Goal: Task Accomplishment & Management: Manage account settings

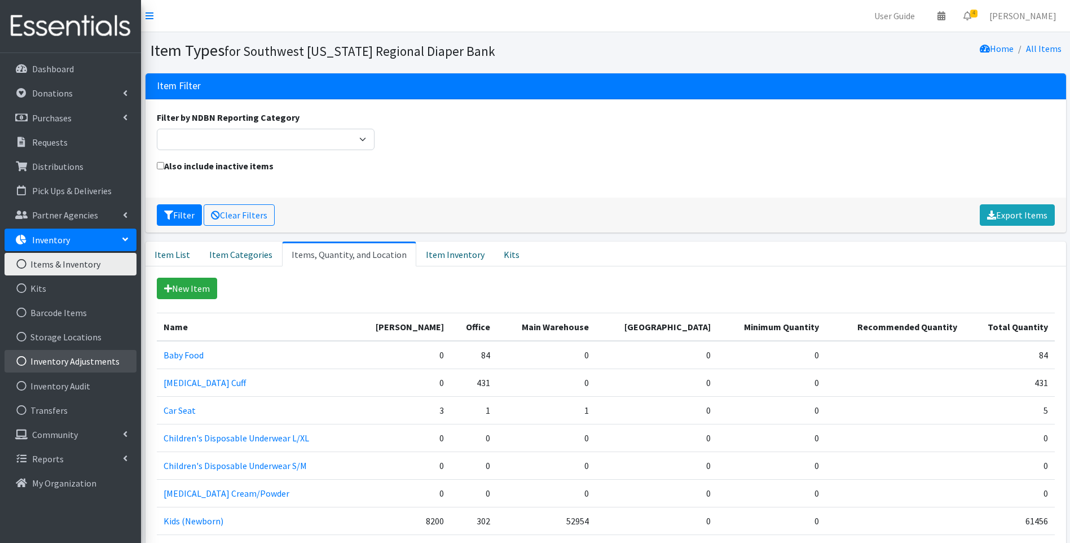
scroll to position [17, 0]
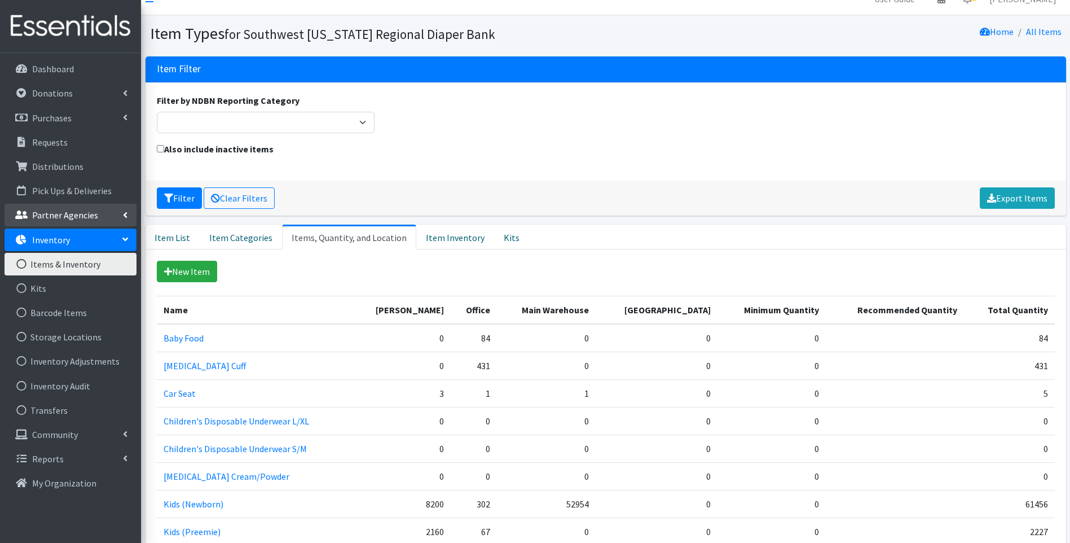
drag, startPoint x: 67, startPoint y: 208, endPoint x: 66, endPoint y: 215, distance: 6.8
click at [67, 209] on link "Partner Agencies" at bounding box center [71, 215] width 132 height 23
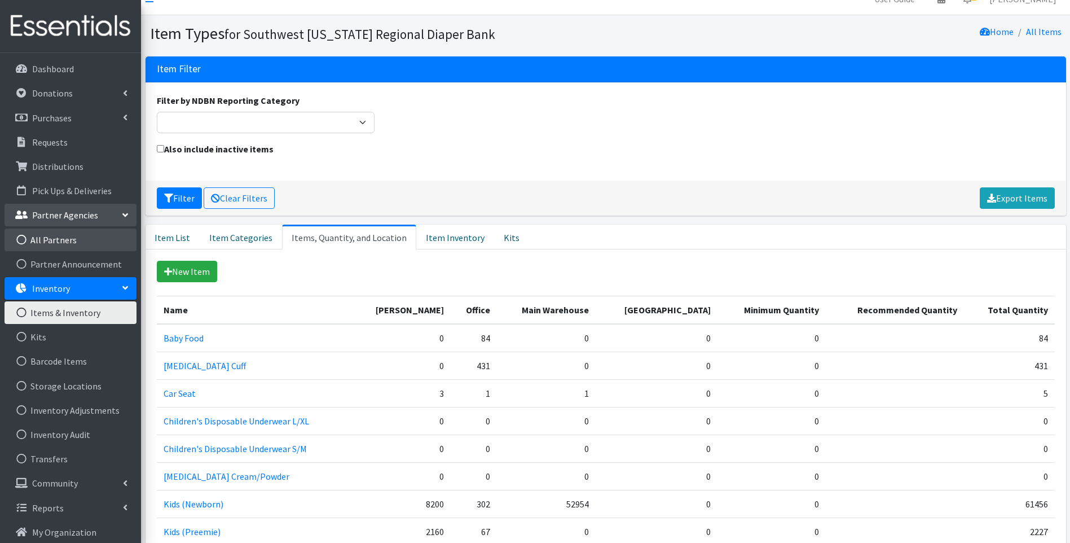
click at [49, 235] on link "All Partners" at bounding box center [71, 239] width 132 height 23
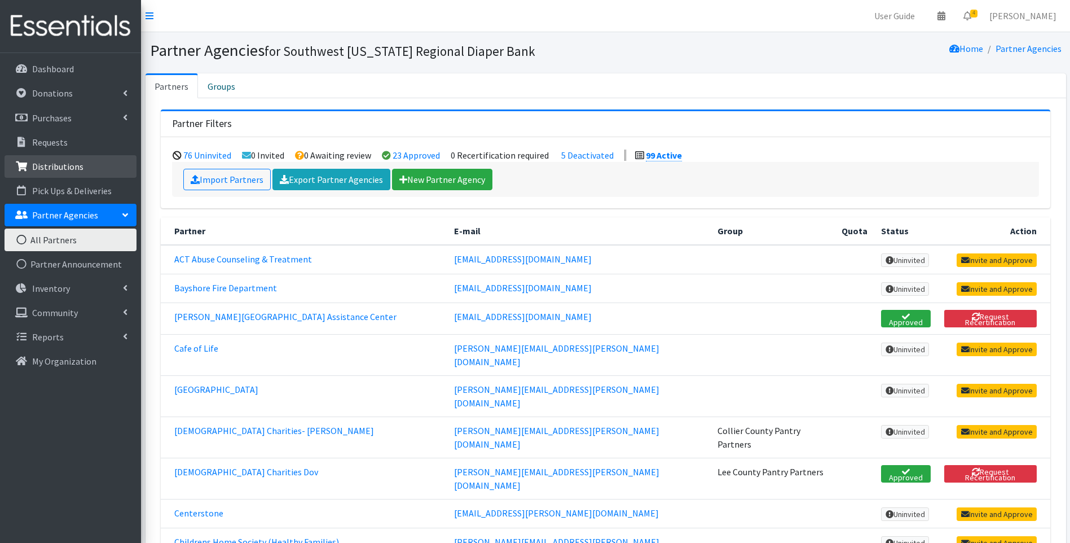
click at [82, 164] on link "Distributions" at bounding box center [71, 166] width 132 height 23
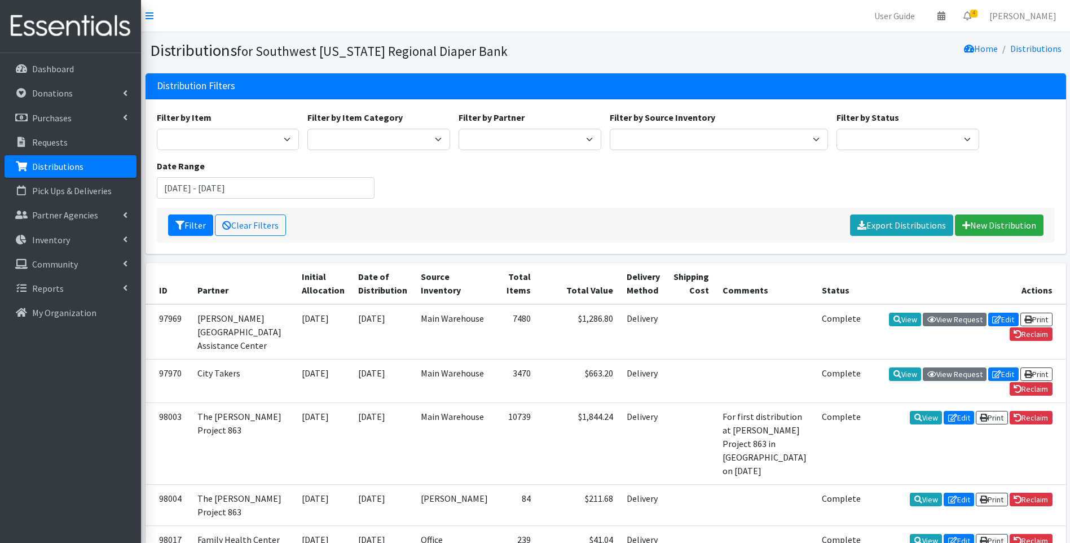
click at [67, 21] on img at bounding box center [71, 26] width 132 height 38
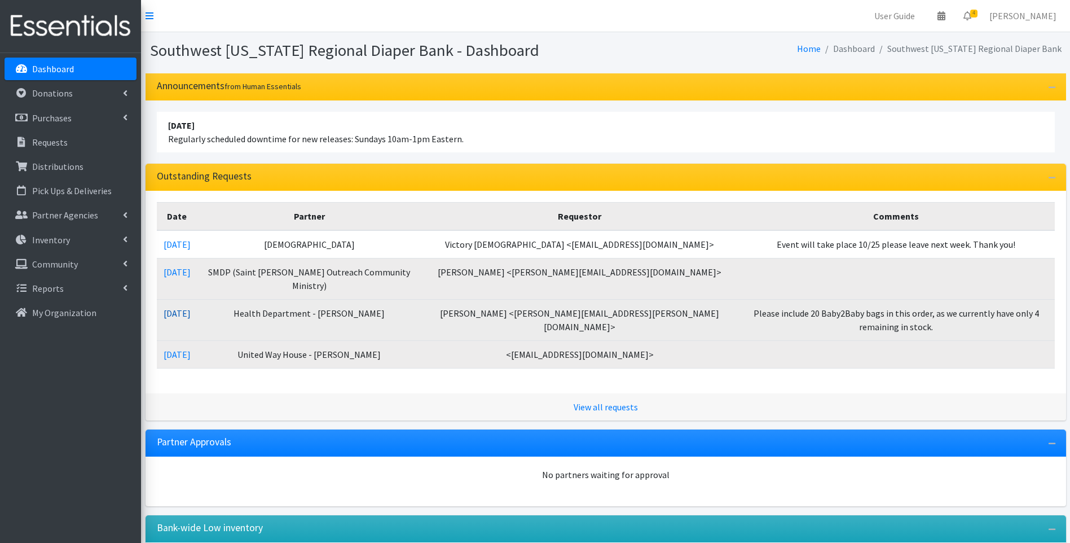
click at [183, 307] on link "[DATE]" at bounding box center [177, 312] width 27 height 11
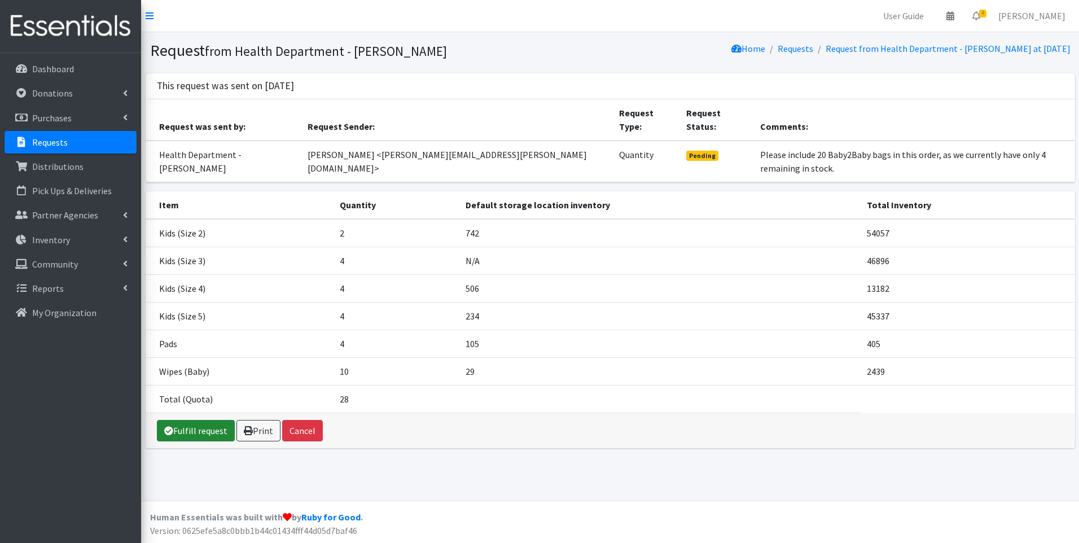
click at [211, 420] on link "Fulfill request" at bounding box center [196, 430] width 78 height 21
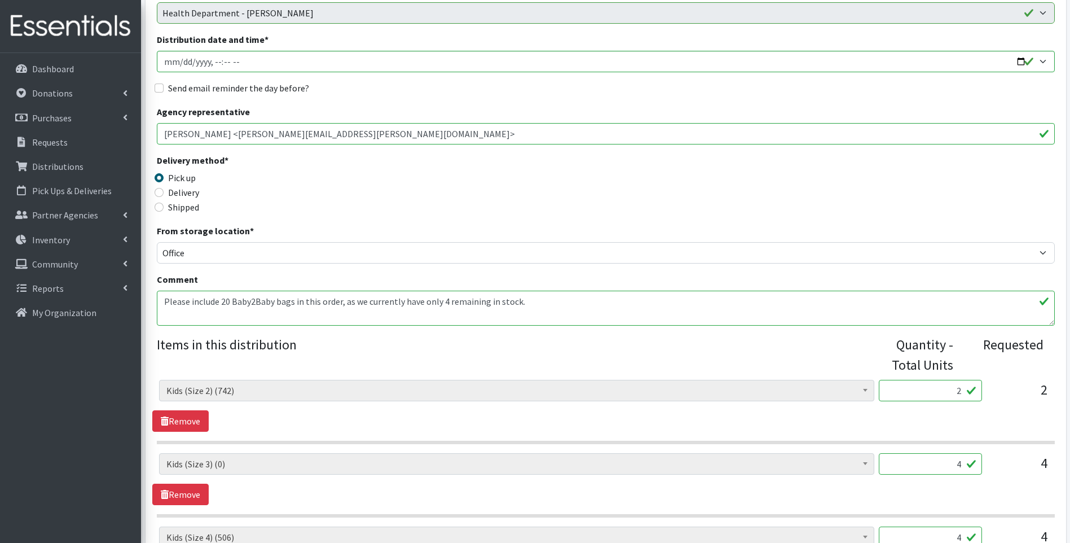
scroll to position [151, 0]
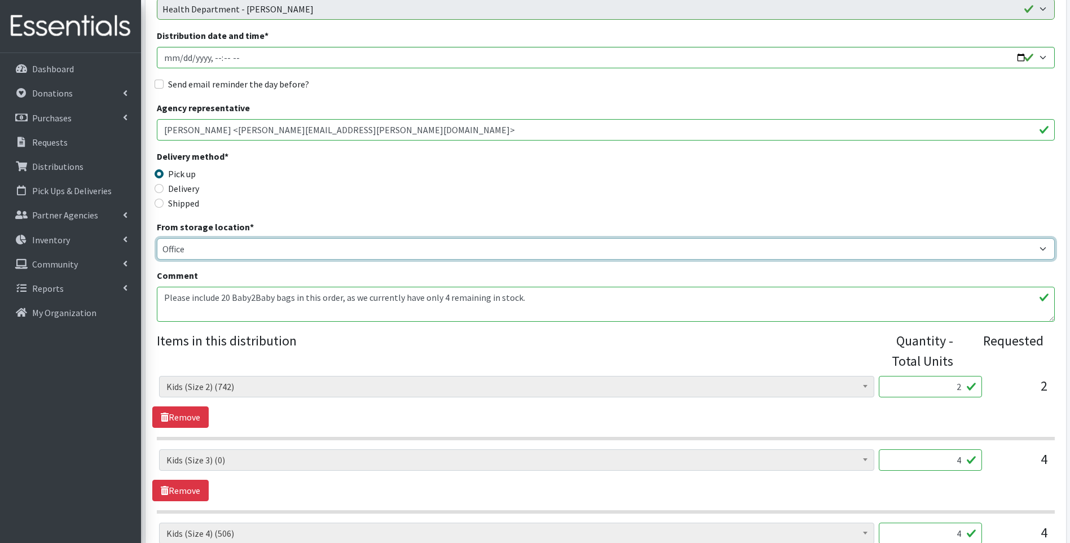
click at [232, 248] on select "Main Warehouse Office [PERSON_NAME]" at bounding box center [606, 248] width 898 height 21
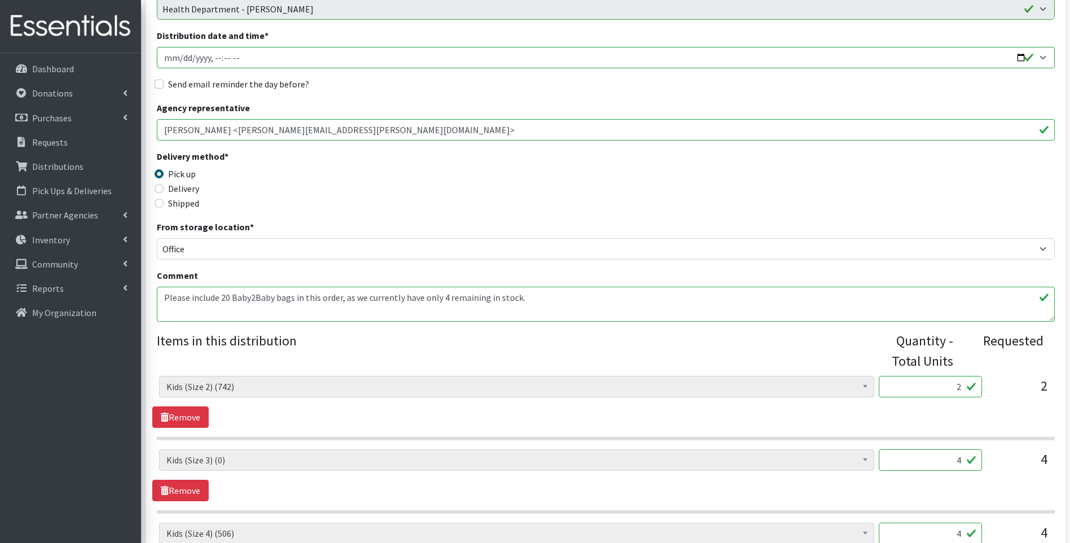
click at [438, 171] on div "Delivery method * Pick up Delivery Shipped Shipping cost" at bounding box center [606, 185] width 898 height 71
click at [43, 239] on p "Inventory" at bounding box center [51, 239] width 38 height 11
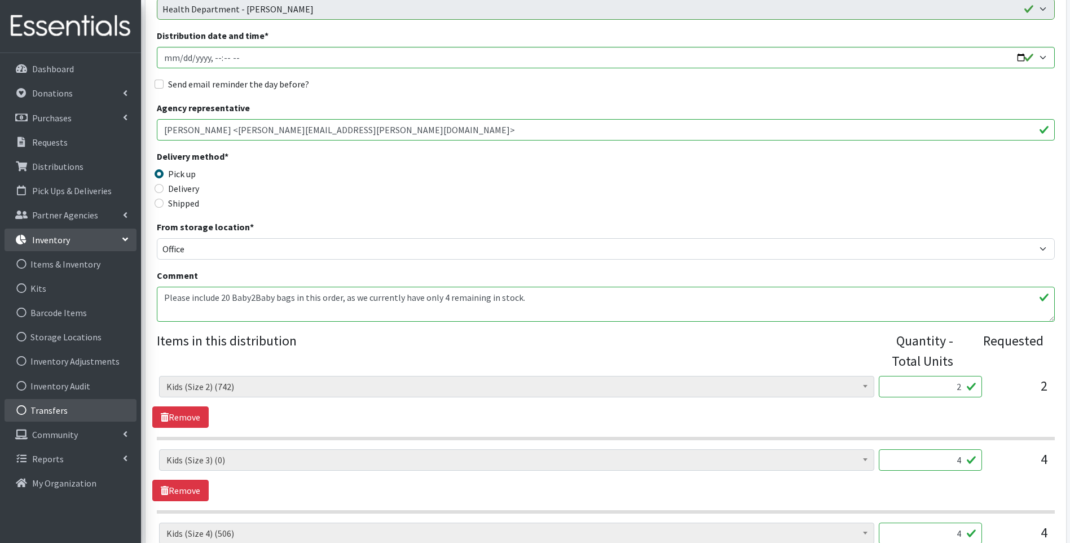
click at [69, 406] on link "Transfers" at bounding box center [71, 410] width 132 height 23
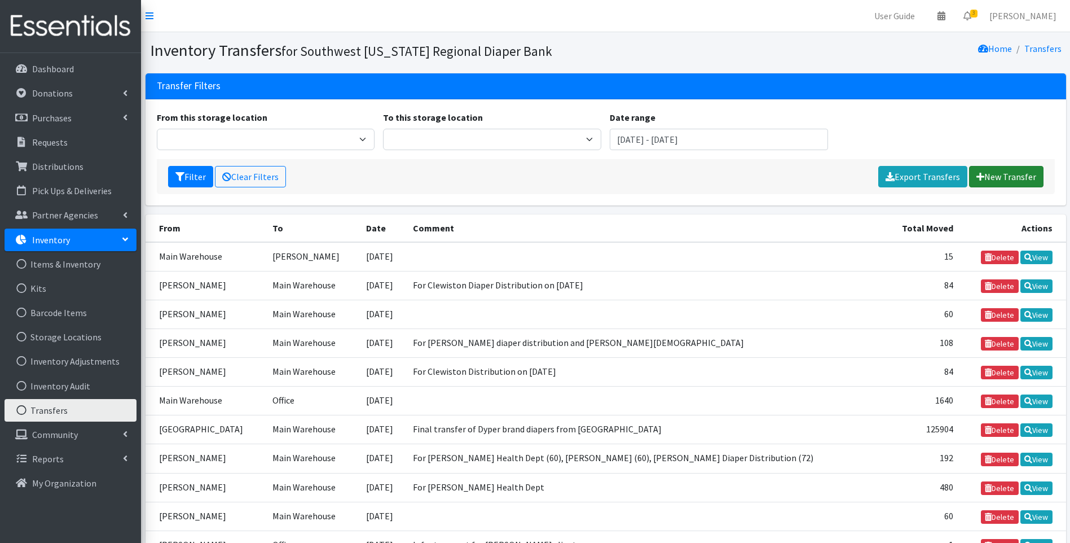
click at [1005, 171] on link "New Transfer" at bounding box center [1006, 176] width 74 height 21
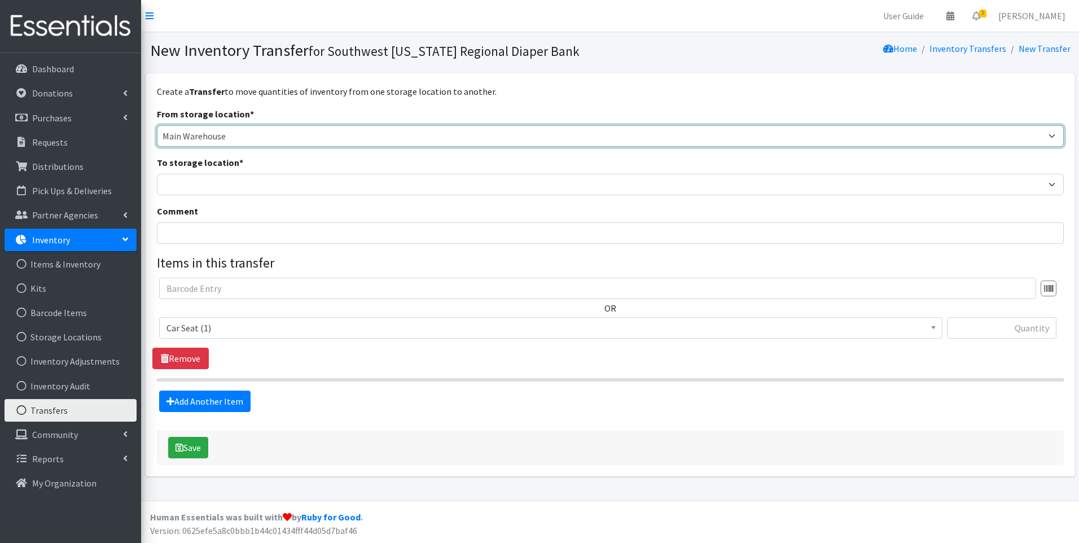
click at [356, 136] on select "Main Warehouse Office United Way Warehouse Winkler" at bounding box center [610, 135] width 907 height 21
select select "293"
click at [157, 125] on select "Main Warehouse Office United Way Warehouse Winkler" at bounding box center [610, 135] width 907 height 21
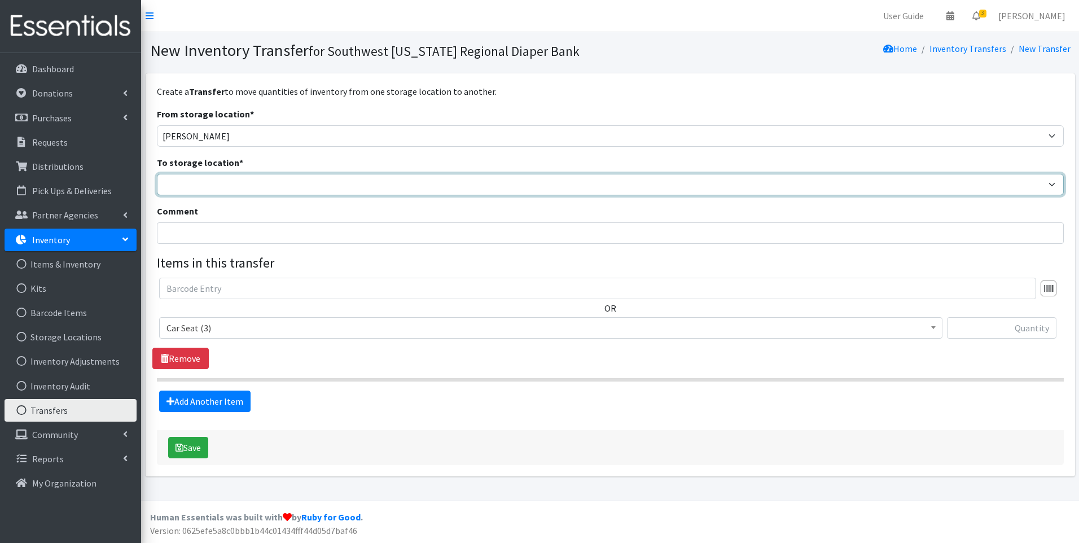
click at [230, 190] on select "Main Warehouse Office United Way Warehouse Winkler" at bounding box center [610, 184] width 907 height 21
select select "349"
click at [157, 174] on select "Main Warehouse Office United Way Warehouse Winkler" at bounding box center [610, 184] width 907 height 21
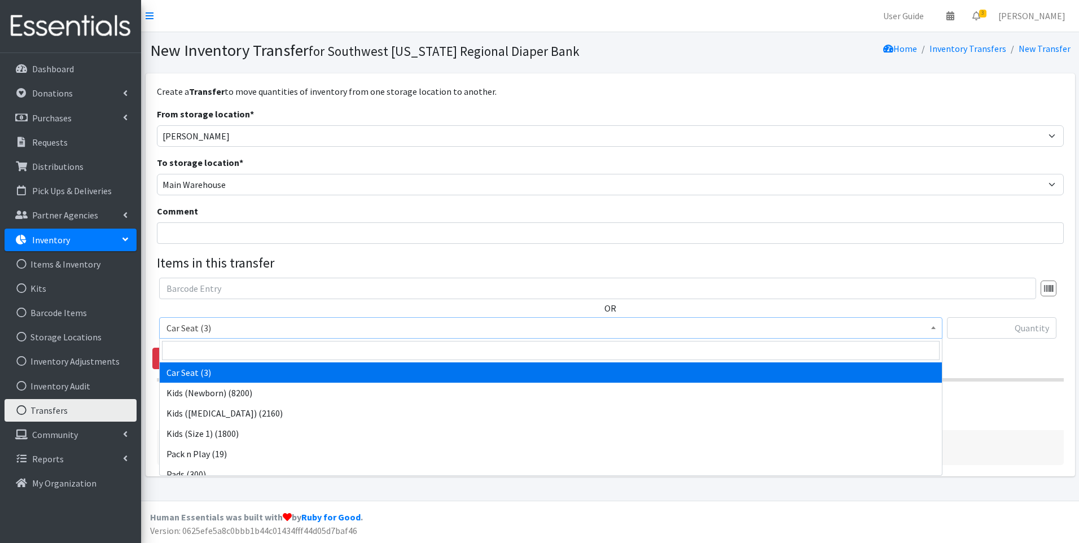
click at [200, 332] on span "Car Seat (3)" at bounding box center [550, 328] width 768 height 16
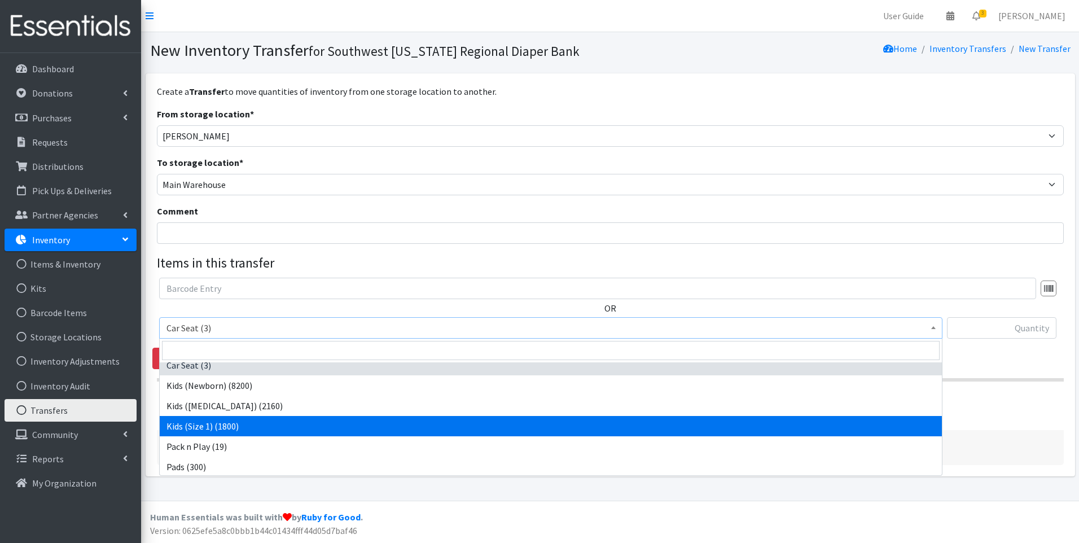
scroll to position [9, 0]
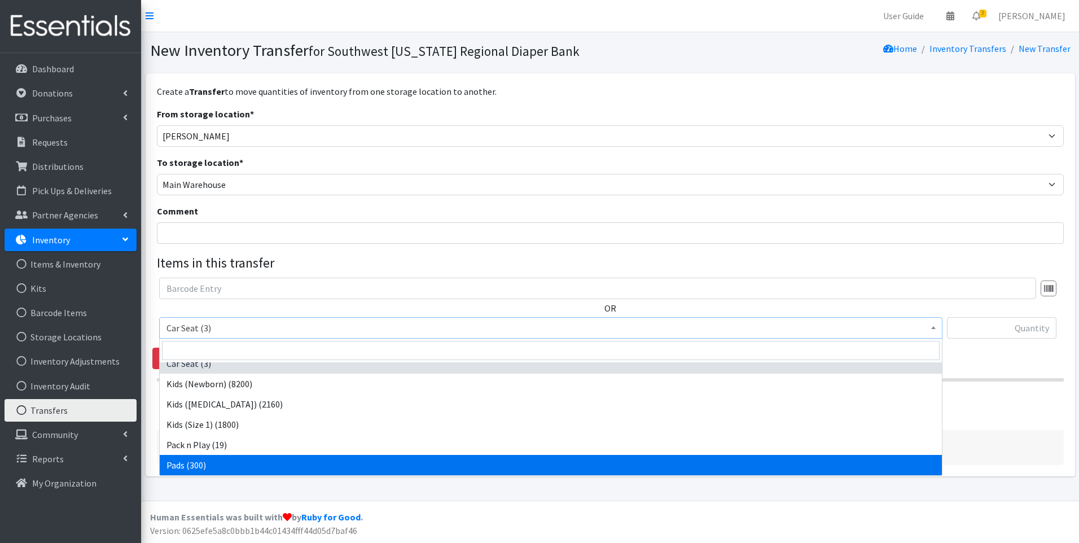
select select "10040"
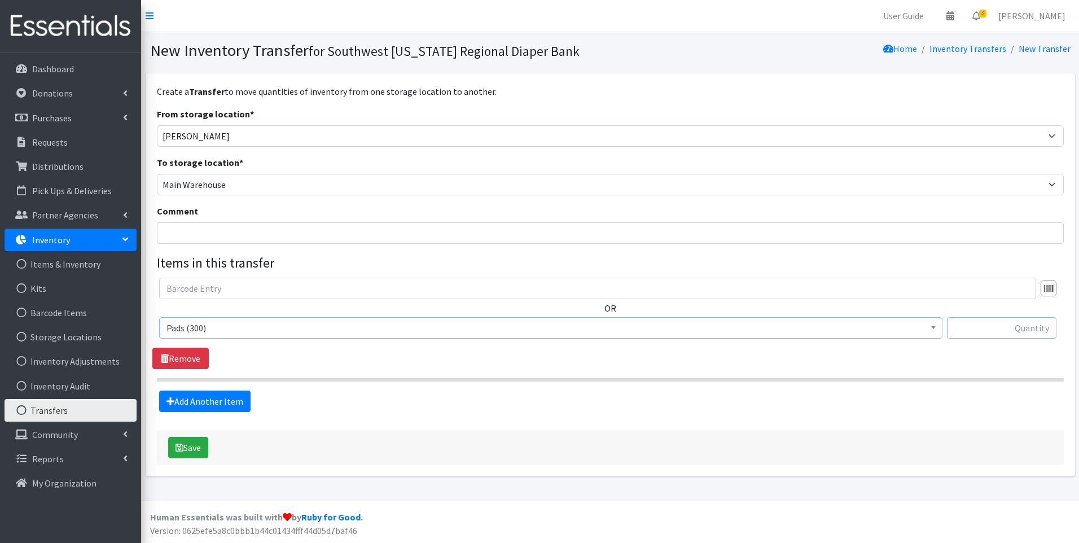
click at [1002, 328] on input "text" at bounding box center [1001, 327] width 109 height 21
type input "48"
click at [601, 432] on div "Save" at bounding box center [610, 447] width 907 height 35
click at [183, 453] on button "Save" at bounding box center [188, 447] width 40 height 21
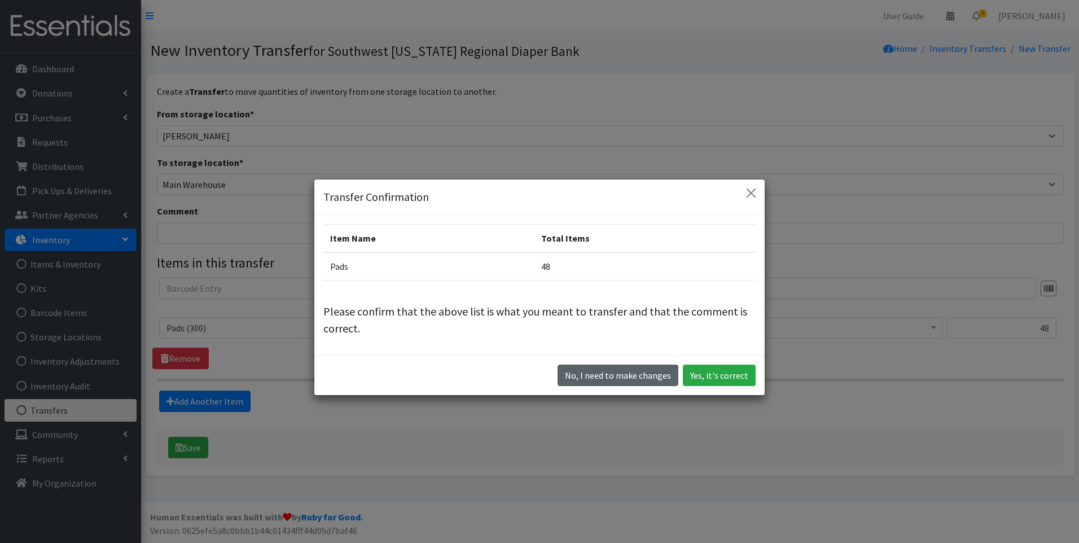
click at [627, 376] on button "No, I need to make changes" at bounding box center [617, 374] width 121 height 21
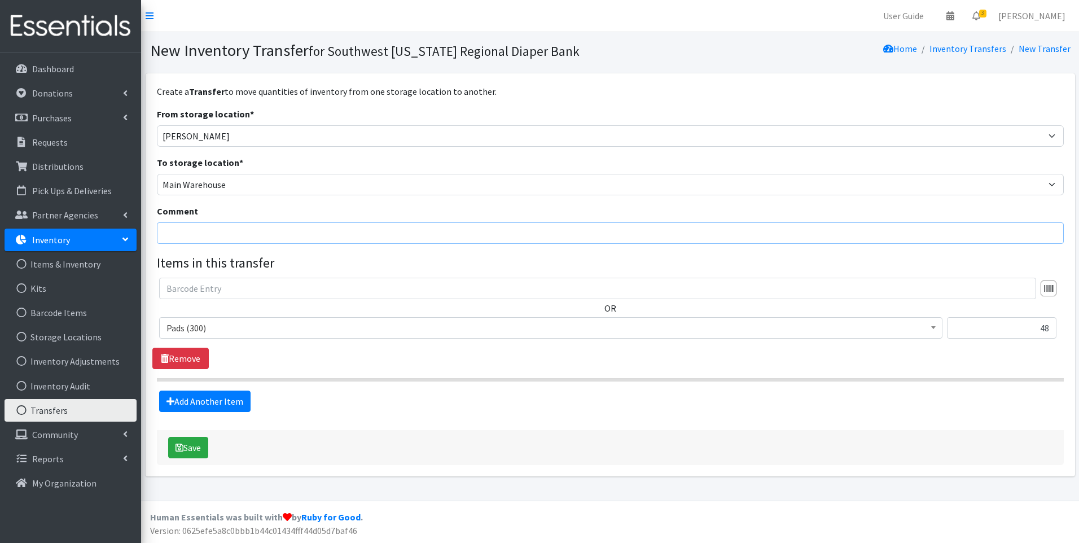
click at [219, 232] on input "Comment" at bounding box center [610, 232] width 907 height 21
type input "For Collier Health Dept delivery"
click at [178, 454] on button "Save" at bounding box center [188, 447] width 40 height 21
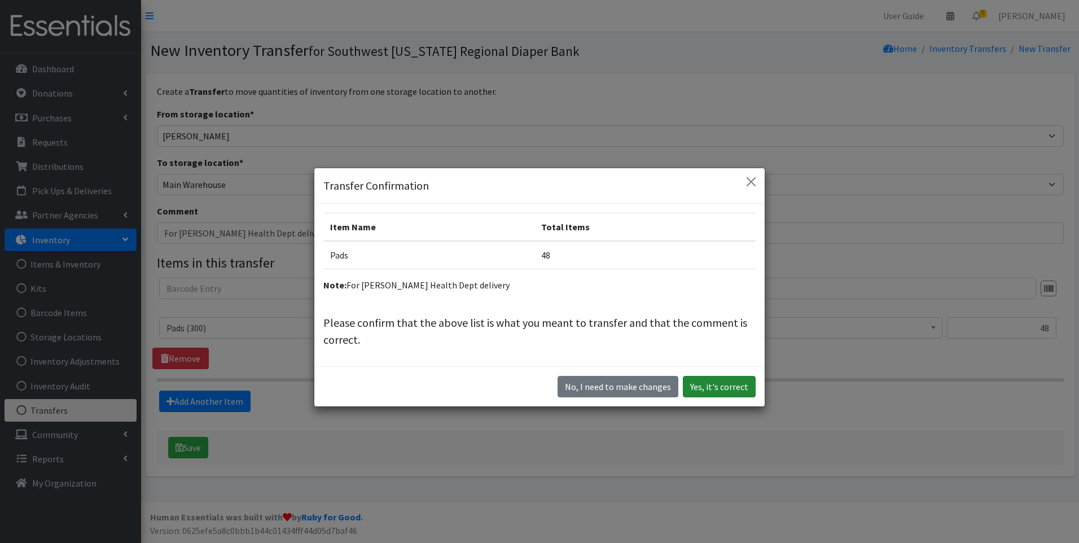
click at [706, 390] on button "Yes, it's correct" at bounding box center [719, 386] width 73 height 21
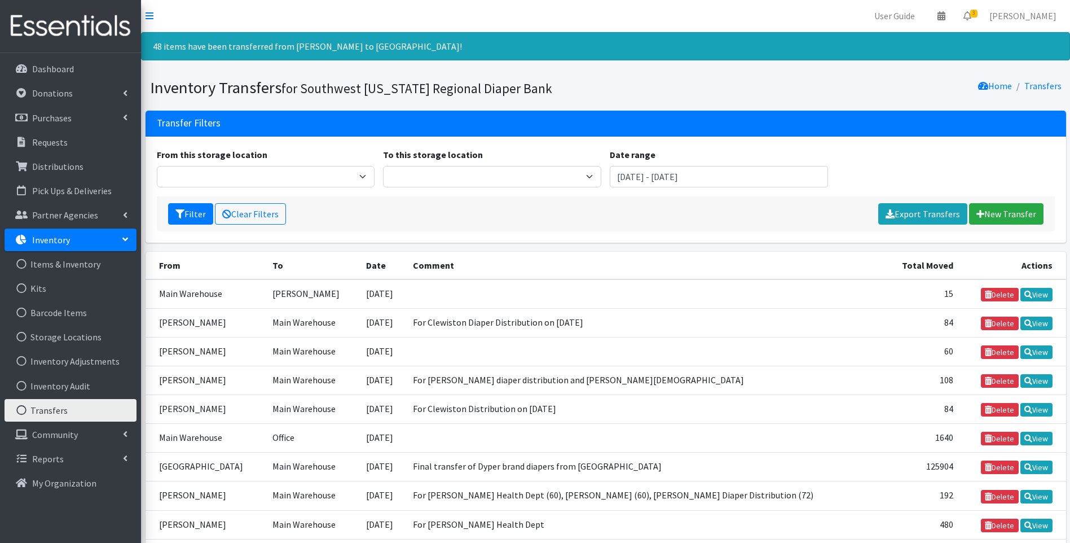
click at [72, 23] on img at bounding box center [71, 26] width 132 height 38
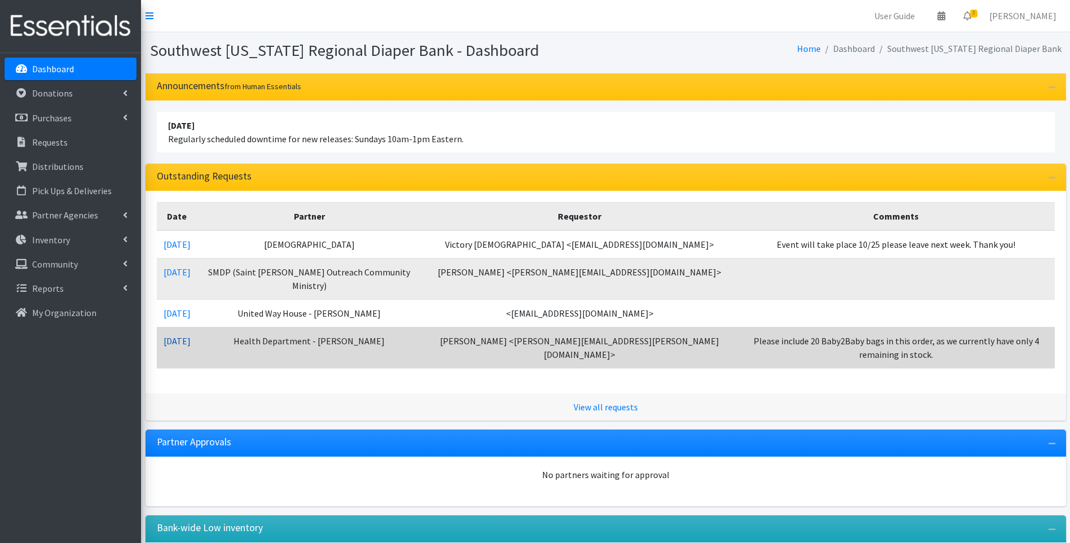
click at [182, 335] on link "10/08/2025" at bounding box center [177, 340] width 27 height 11
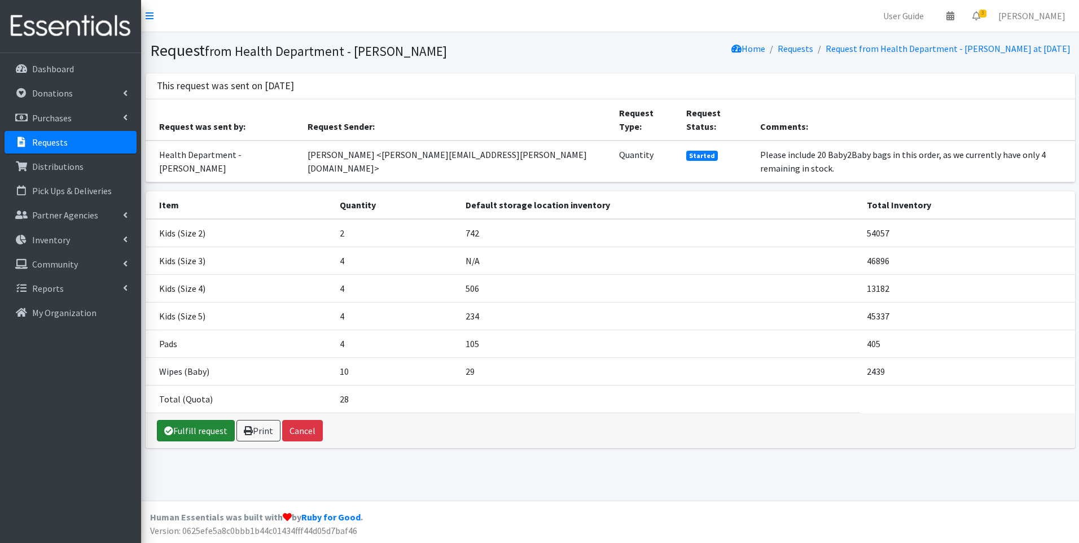
click at [210, 420] on link "Fulfill request" at bounding box center [196, 430] width 78 height 21
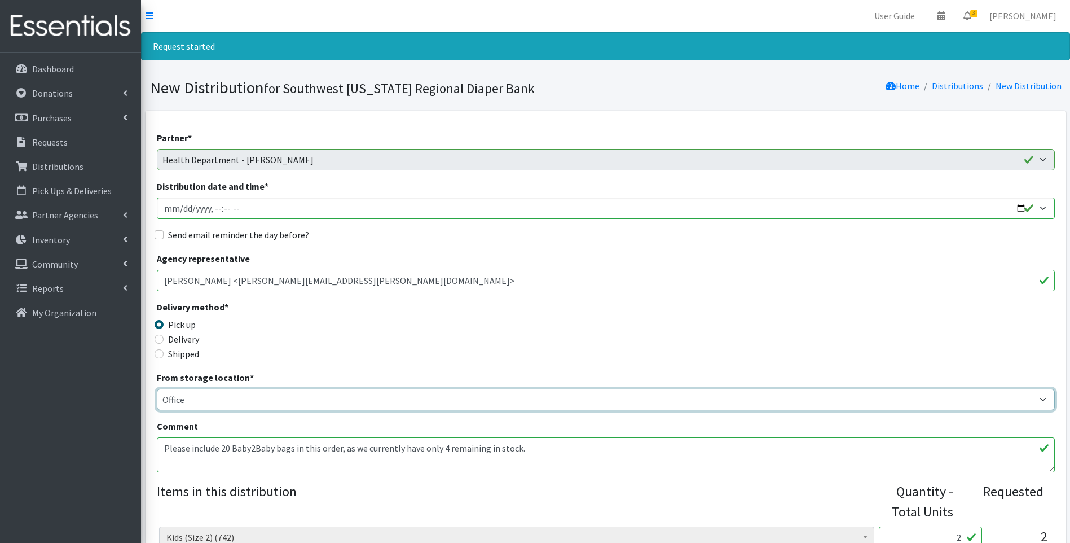
click at [249, 400] on select "Main Warehouse Office Winkler" at bounding box center [606, 399] width 898 height 21
select select "349"
click at [157, 389] on select "Main Warehouse Office Winkler" at bounding box center [606, 399] width 898 height 21
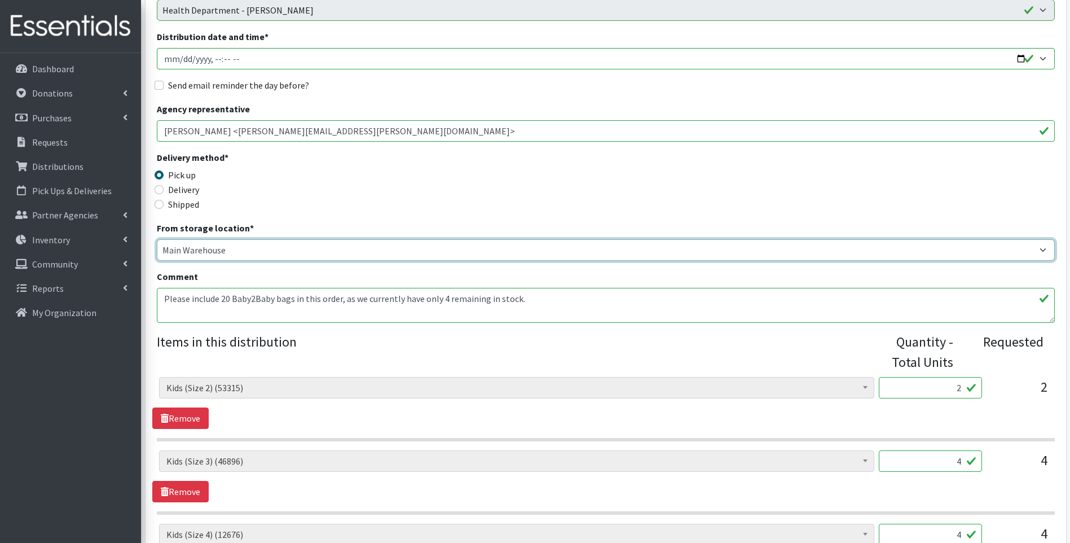
scroll to position [226, 0]
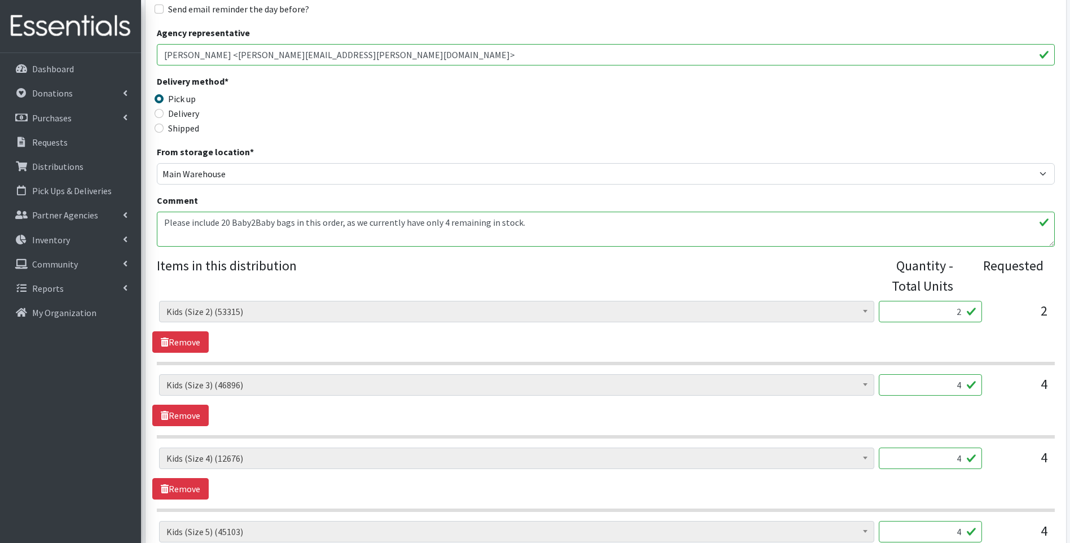
drag, startPoint x: 933, startPoint y: 316, endPoint x: 975, endPoint y: 305, distance: 43.8
click at [975, 305] on input "2" at bounding box center [930, 311] width 103 height 21
type input "432"
drag, startPoint x: 938, startPoint y: 382, endPoint x: 961, endPoint y: 390, distance: 24.8
click at [961, 390] on input "4" at bounding box center [930, 384] width 103 height 21
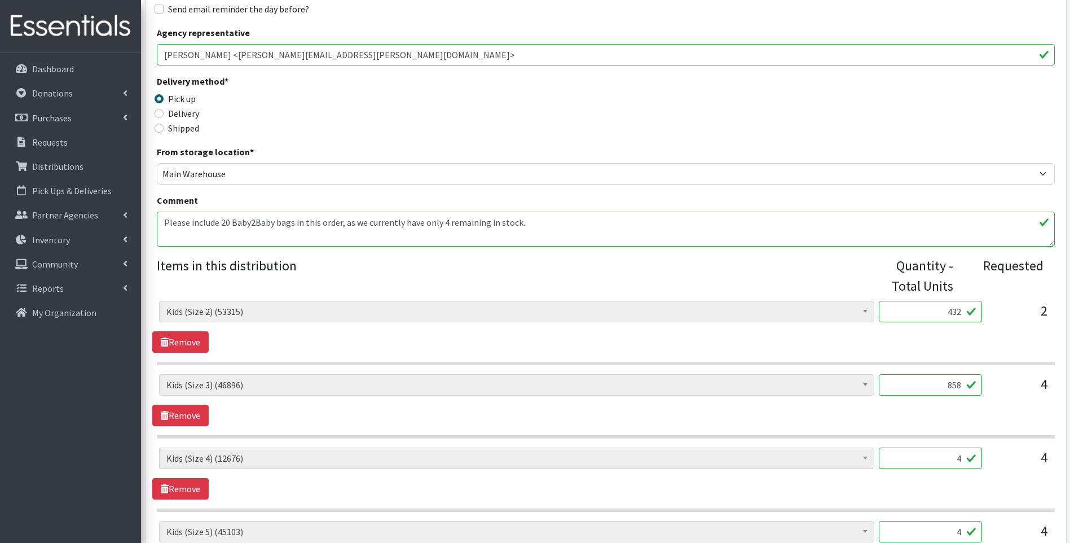
type input "858"
click at [940, 461] on input "4" at bounding box center [930, 457] width 103 height 21
drag, startPoint x: 940, startPoint y: 461, endPoint x: 966, endPoint y: 450, distance: 28.1
click at [966, 450] on input "4" at bounding box center [930, 457] width 103 height 21
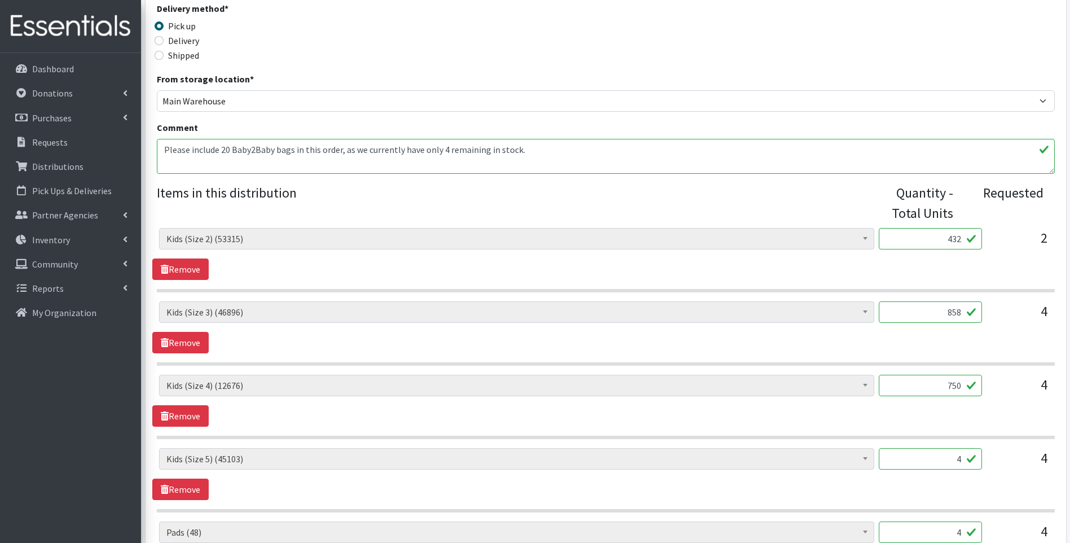
scroll to position [301, 0]
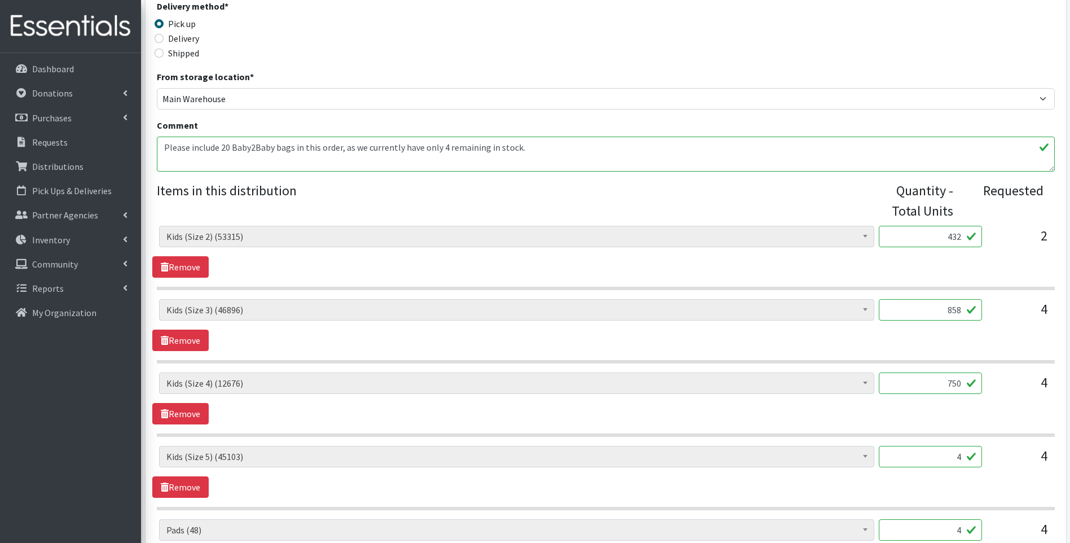
type input "750"
drag, startPoint x: 948, startPoint y: 460, endPoint x: 969, endPoint y: 455, distance: 21.9
click at [969, 455] on input "4" at bounding box center [930, 456] width 103 height 21
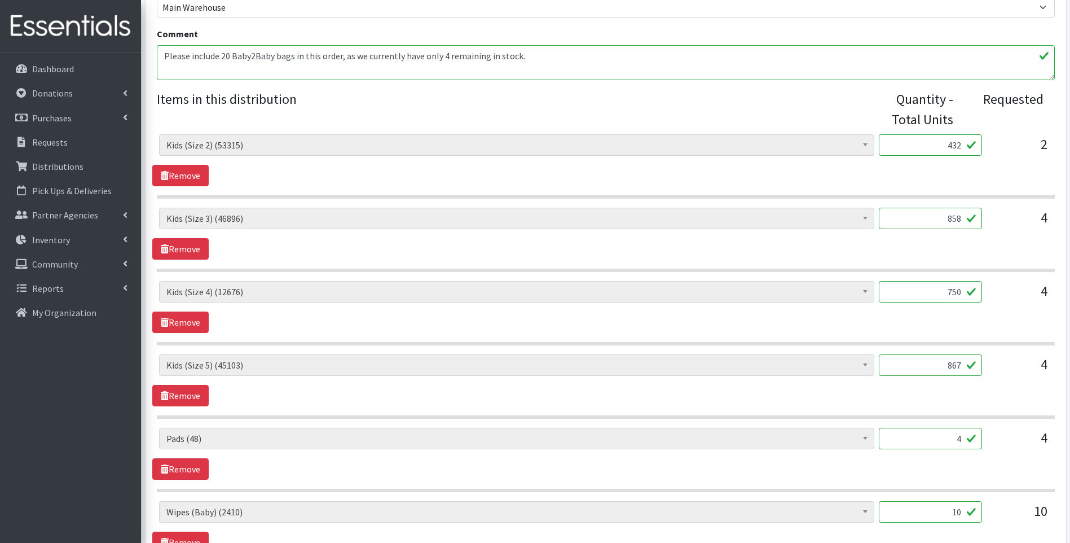
scroll to position [414, 0]
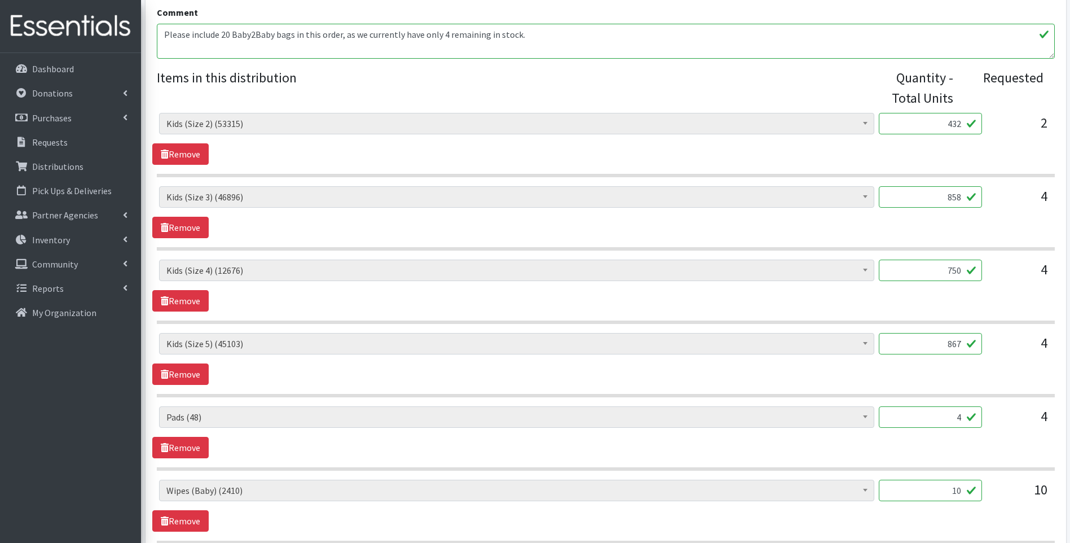
type input "867"
drag, startPoint x: 949, startPoint y: 415, endPoint x: 991, endPoint y: 413, distance: 41.8
click at [991, 413] on div "Baby Food (0) Blood Pressure Cuff (0) Car Seat (1) Children's Disposable Underw…" at bounding box center [605, 421] width 893 height 30
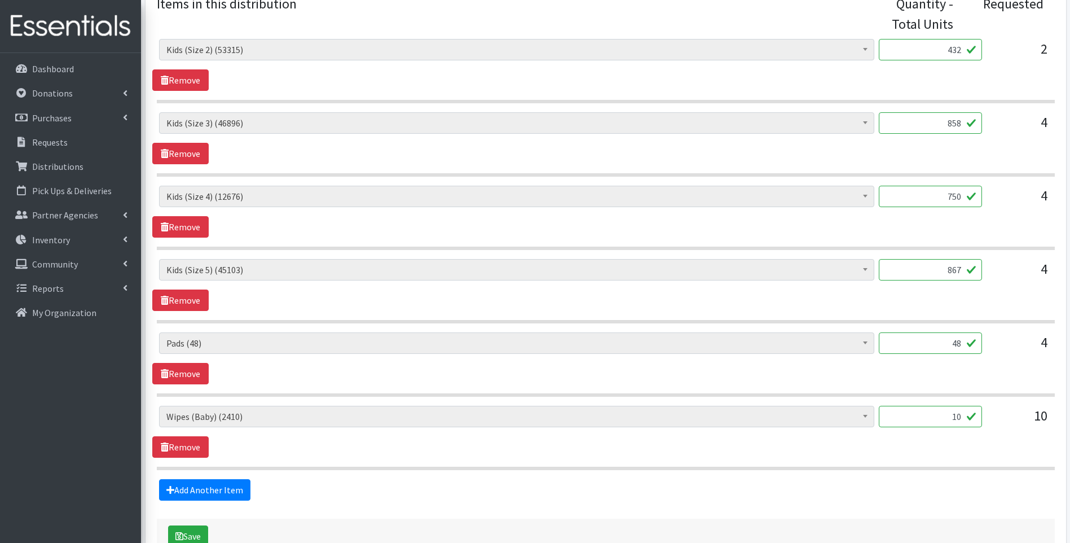
scroll to position [489, 0]
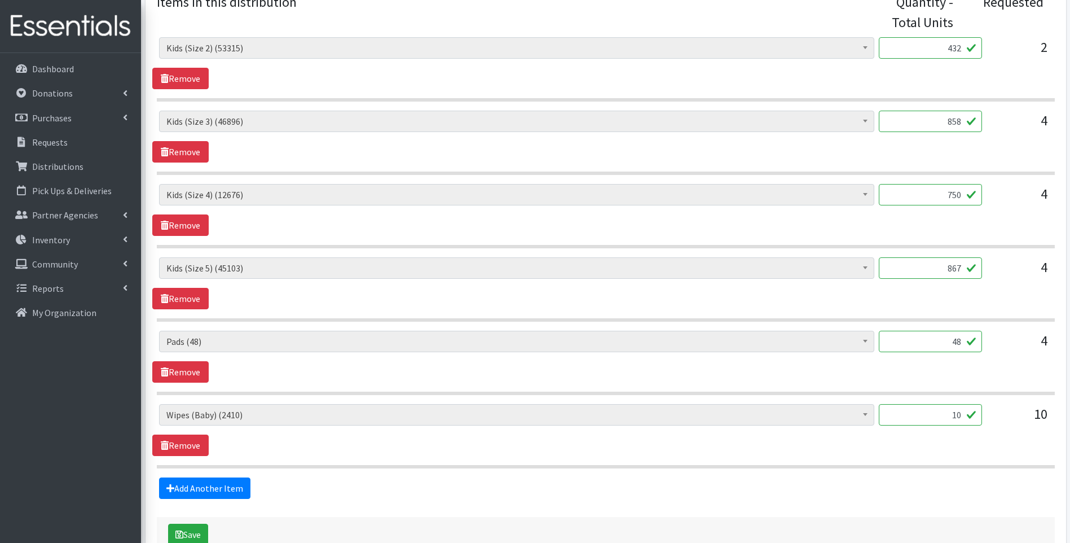
type input "48"
drag, startPoint x: 939, startPoint y: 407, endPoint x: 965, endPoint y: 416, distance: 28.0
click at [965, 416] on input "10" at bounding box center [930, 414] width 103 height 21
type input "60"
click at [579, 486] on div "Add Another Item" at bounding box center [605, 487] width 907 height 21
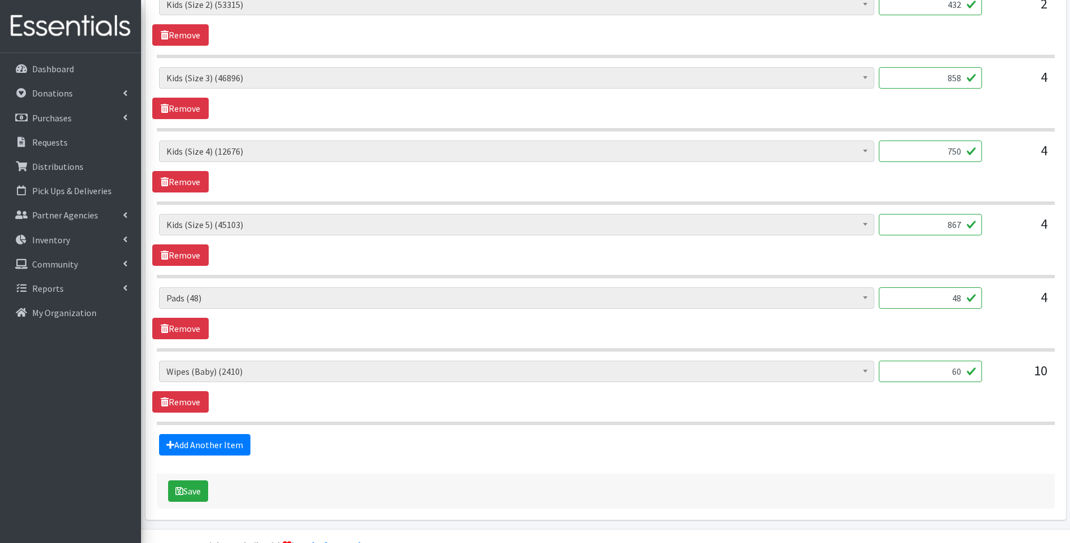
scroll to position [561, 0]
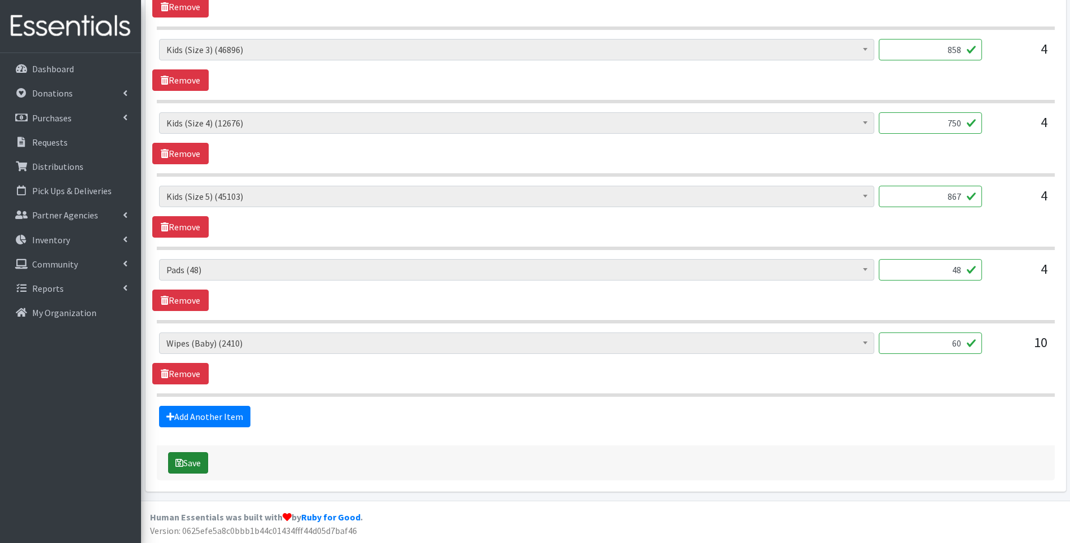
click at [201, 465] on button "Save" at bounding box center [188, 462] width 40 height 21
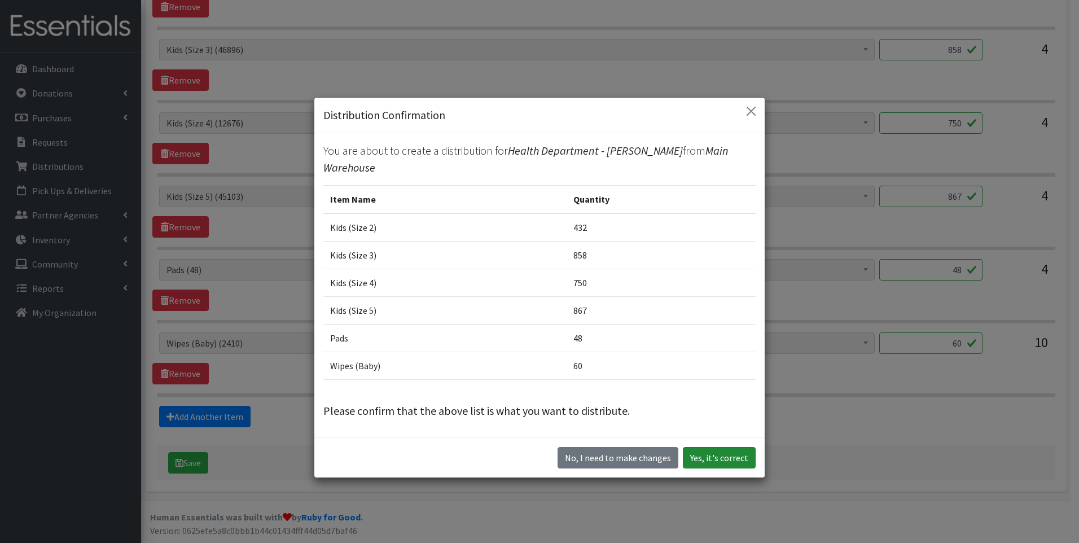
click at [715, 449] on button "Yes, it's correct" at bounding box center [719, 457] width 73 height 21
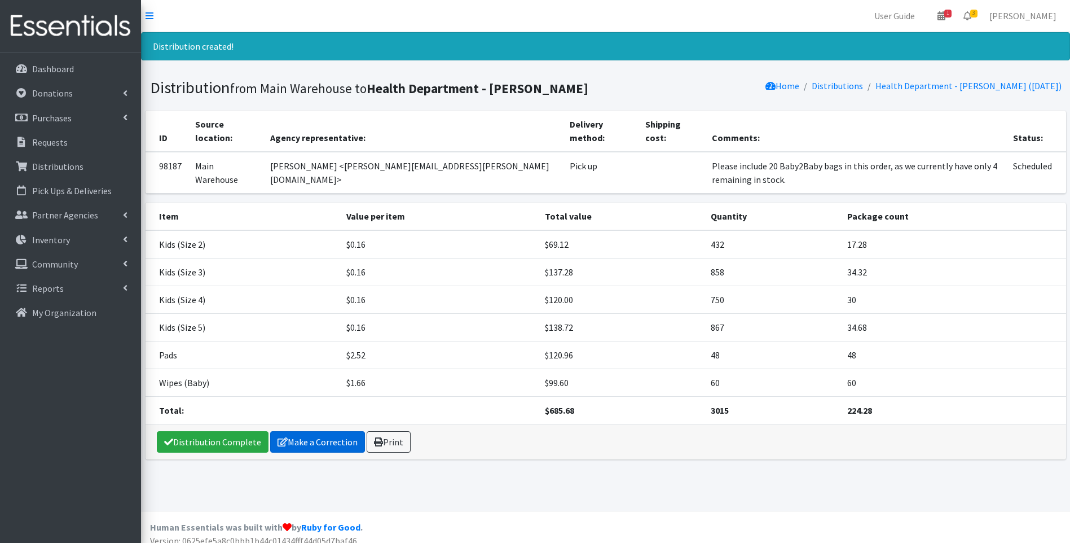
click at [326, 431] on link "Make a Correction" at bounding box center [317, 441] width 95 height 21
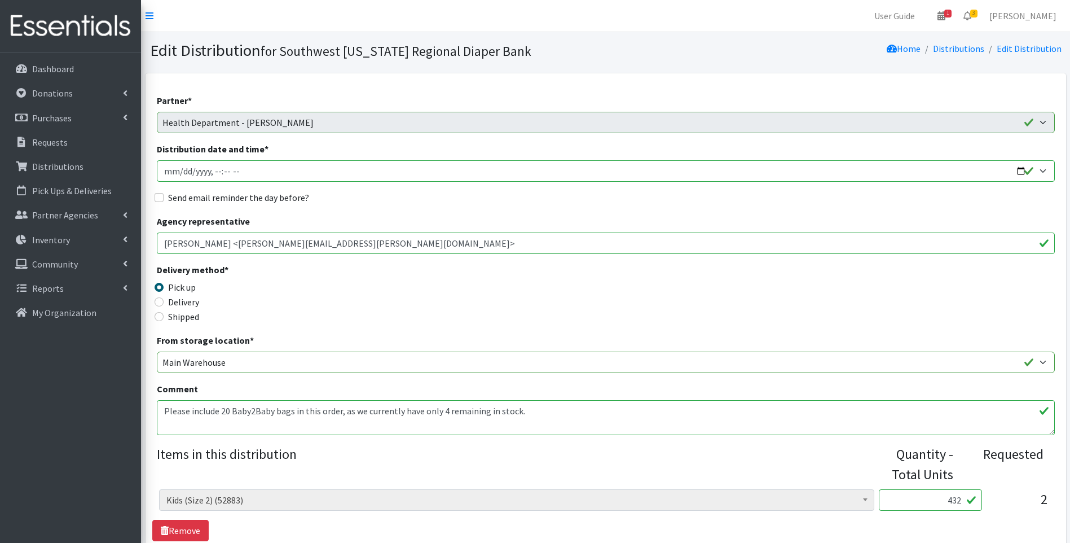
click at [1021, 173] on input "Distribution date and time *" at bounding box center [606, 170] width 898 height 21
type input "2025-10-15T11:00"
click at [417, 289] on div "Delivery method * Pick up Delivery Shipped Shipping cost" at bounding box center [606, 298] width 898 height 71
click at [160, 298] on input "Delivery" at bounding box center [159, 301] width 9 height 9
radio input "true"
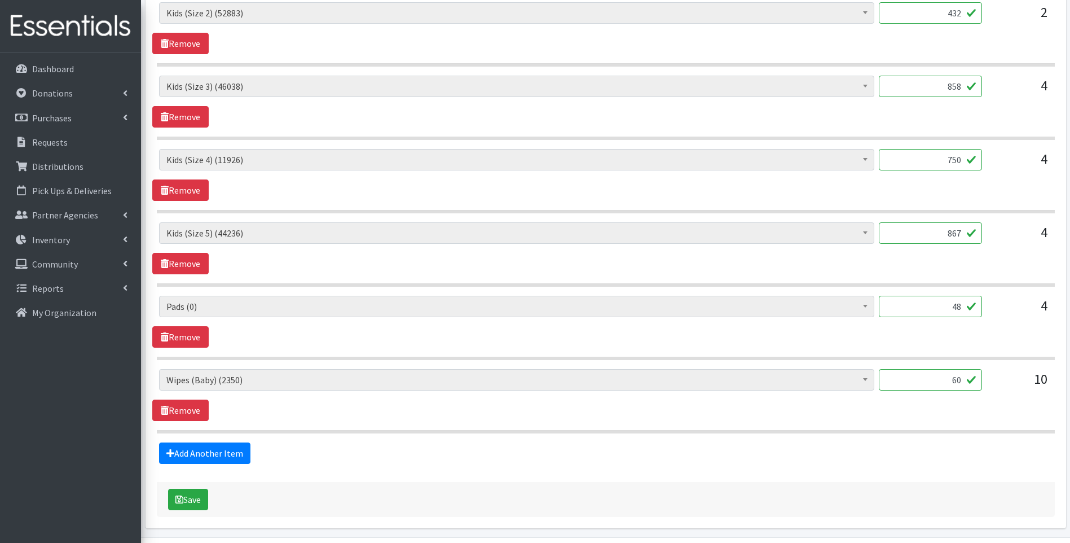
scroll to position [524, 0]
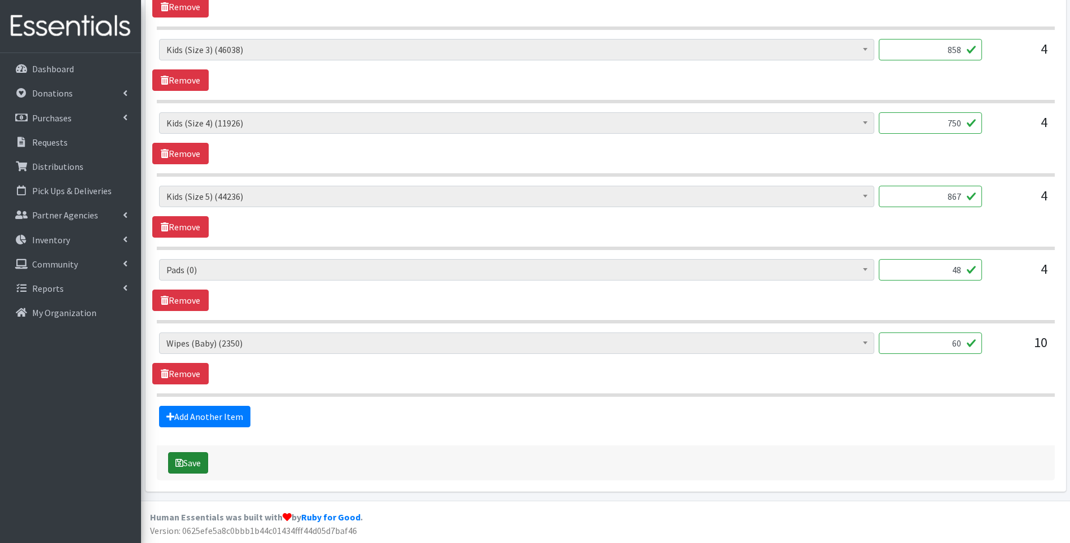
click at [191, 462] on button "Save" at bounding box center [188, 462] width 40 height 21
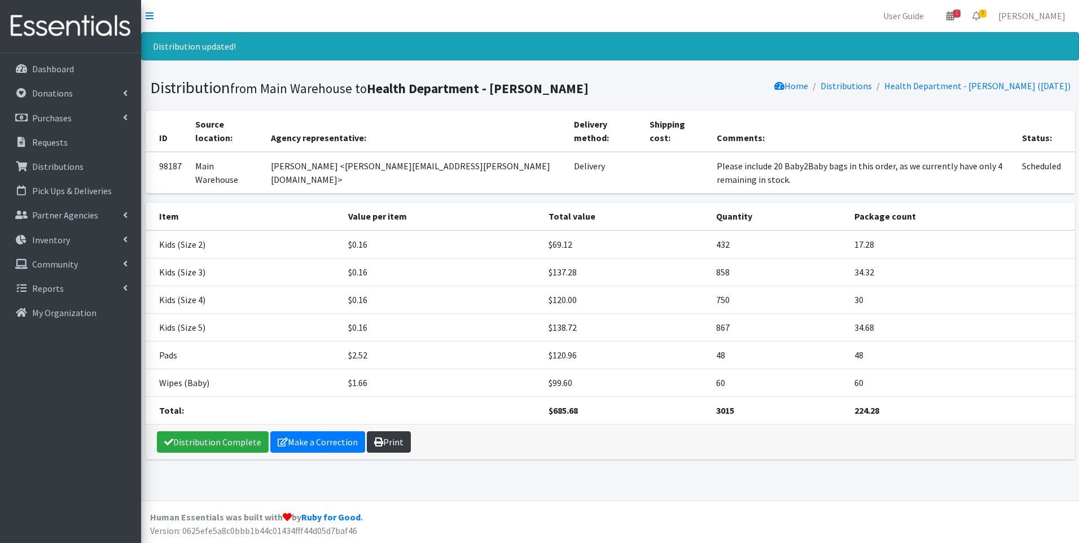
click at [395, 431] on link "Print" at bounding box center [389, 441] width 44 height 21
click at [213, 431] on link "Distribution Complete" at bounding box center [213, 441] width 112 height 21
